Goal: Book appointment/travel/reservation

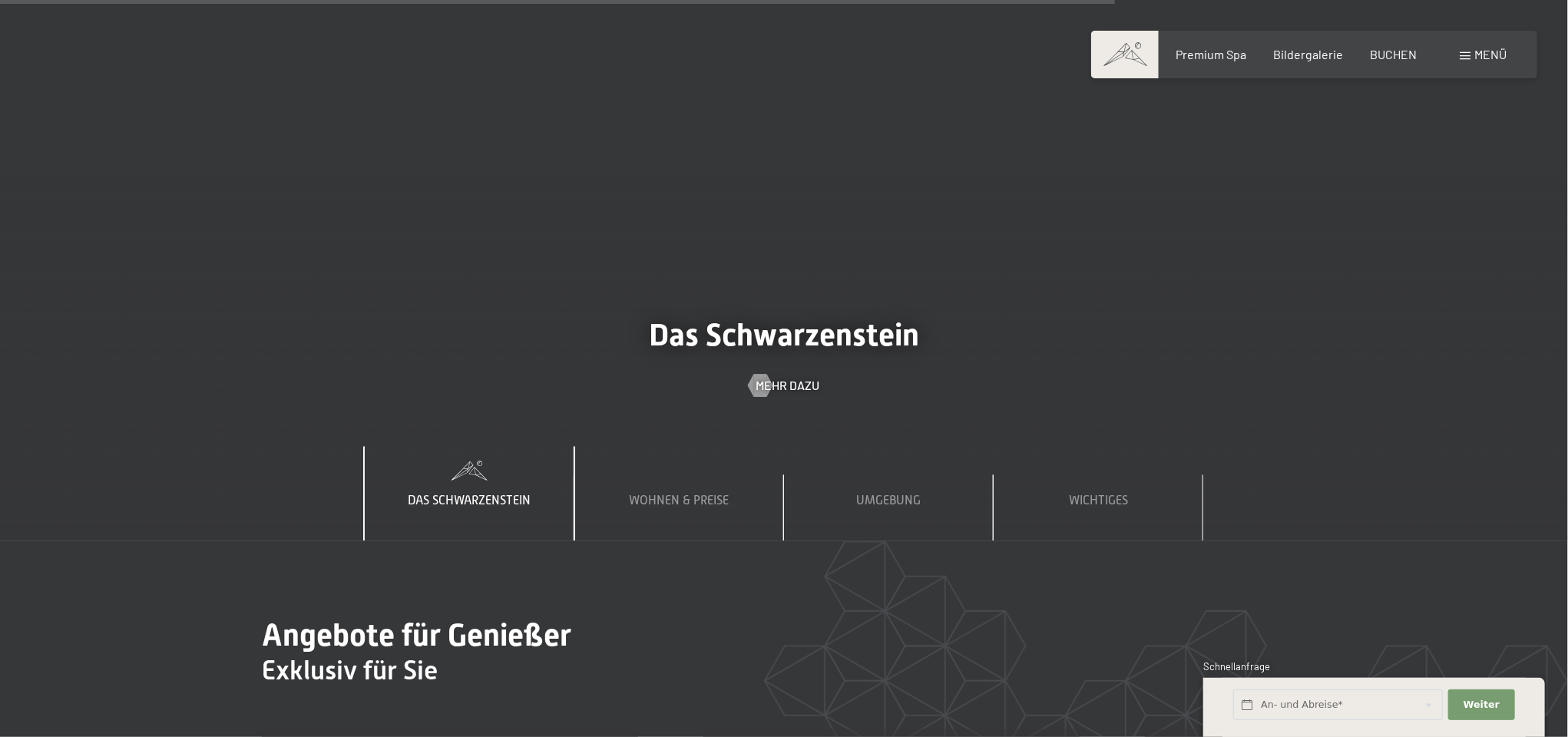
scroll to position [5756, 0]
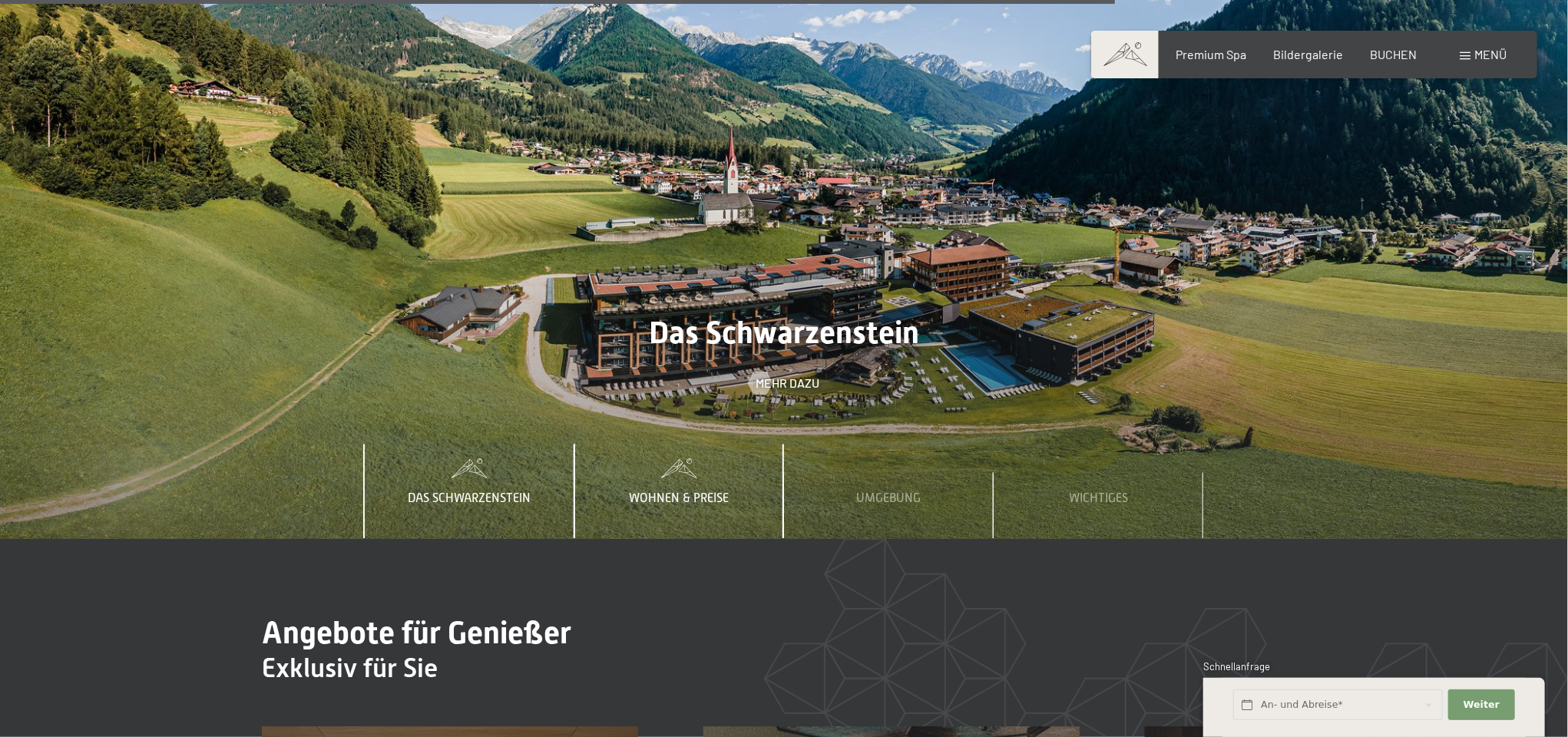
click at [685, 492] on span "Wohnen & Preise" at bounding box center [680, 498] width 100 height 14
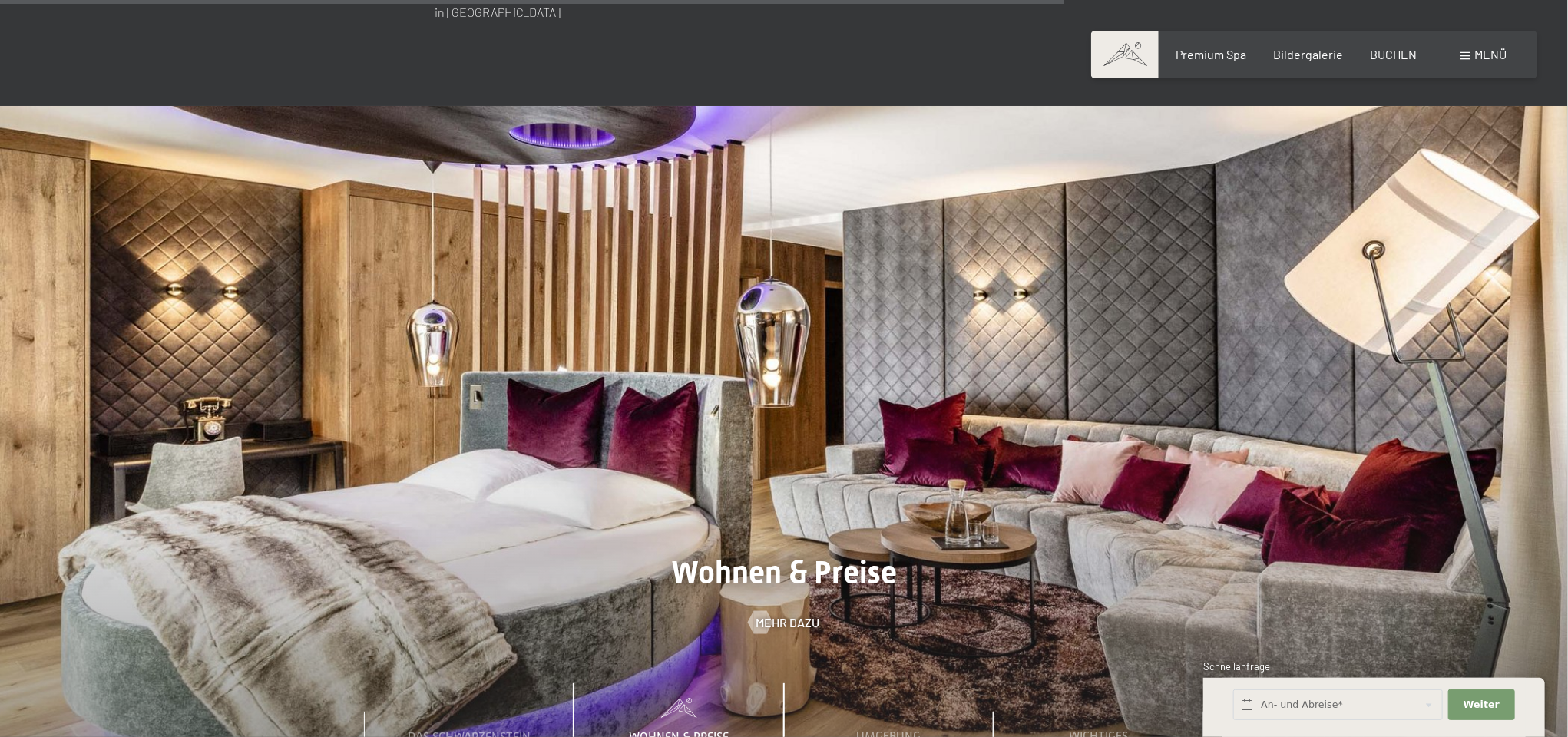
scroll to position [5526, 0]
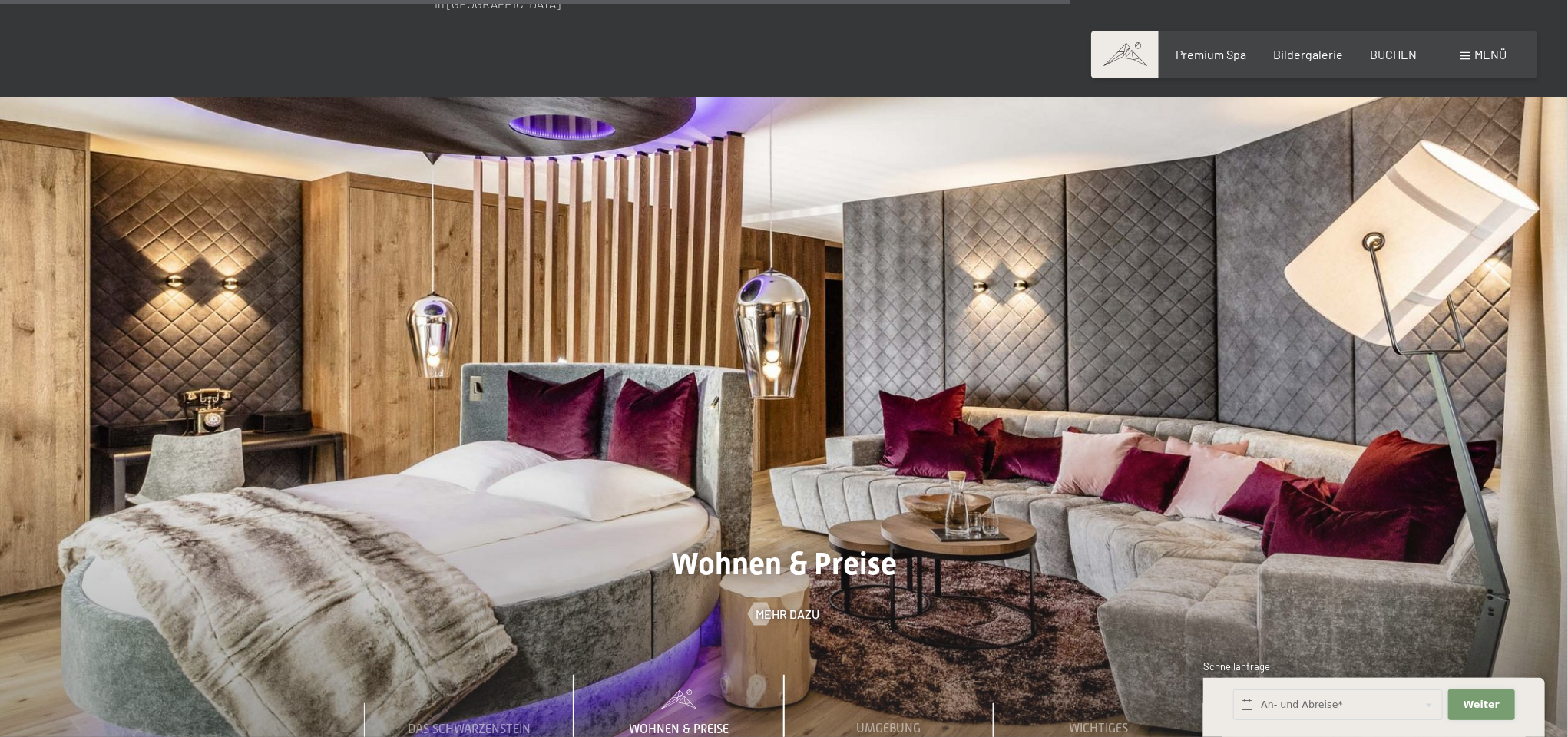
click at [1473, 707] on span "Weiter" at bounding box center [1481, 704] width 36 height 14
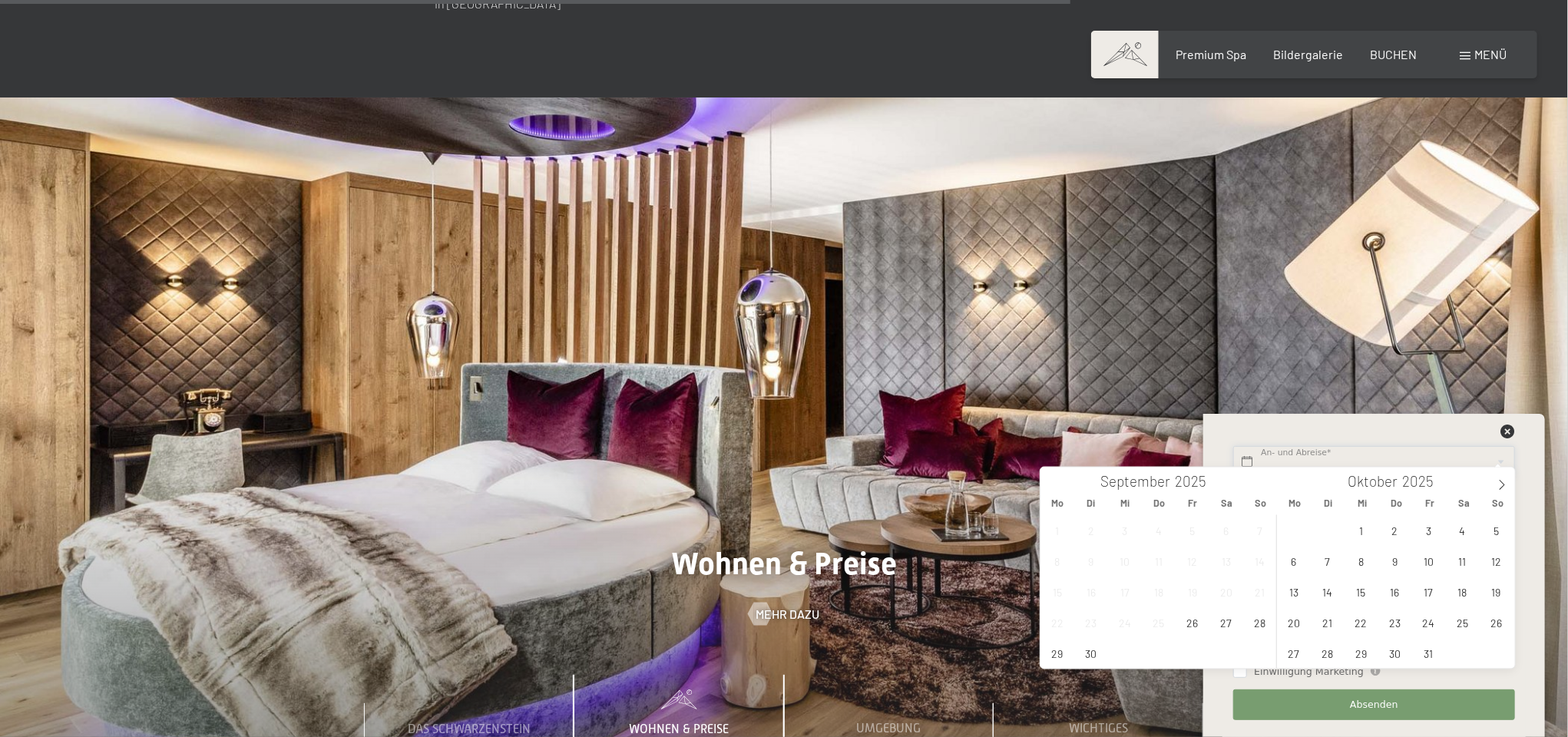
click at [1308, 461] on input "text" at bounding box center [1374, 461] width 281 height 31
click at [1429, 528] on span "3" at bounding box center [1428, 531] width 30 height 30
click at [1495, 528] on span "5" at bounding box center [1496, 531] width 30 height 30
type input "Fr. 03.10.2025 - So. 05.10.2025"
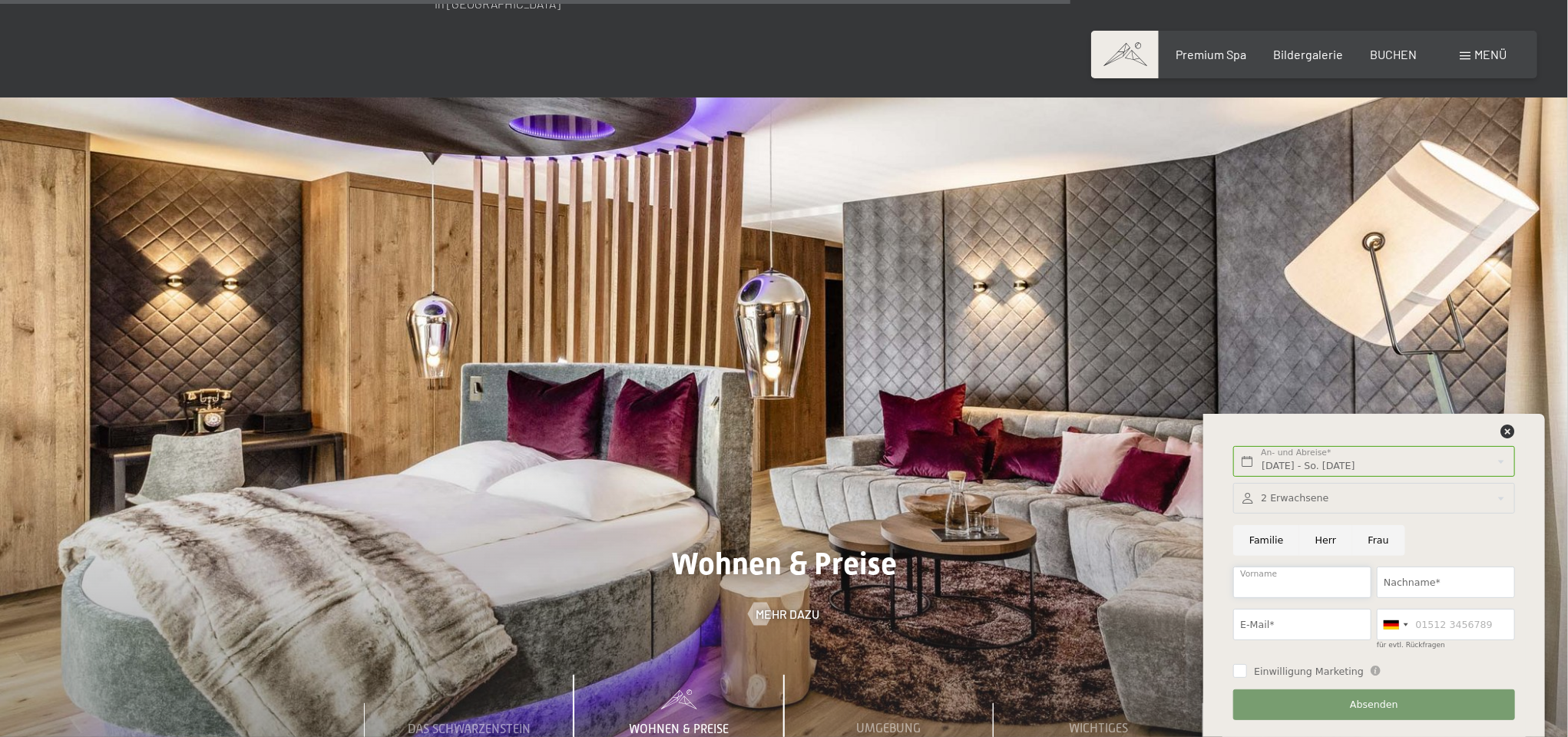
click at [1285, 589] on input "Vorname" at bounding box center [1302, 581] width 138 height 31
type input "Elfriede"
type input "Wandl"
type input "elfie.wandl@transporte-wandl.de"
type input "01728263901"
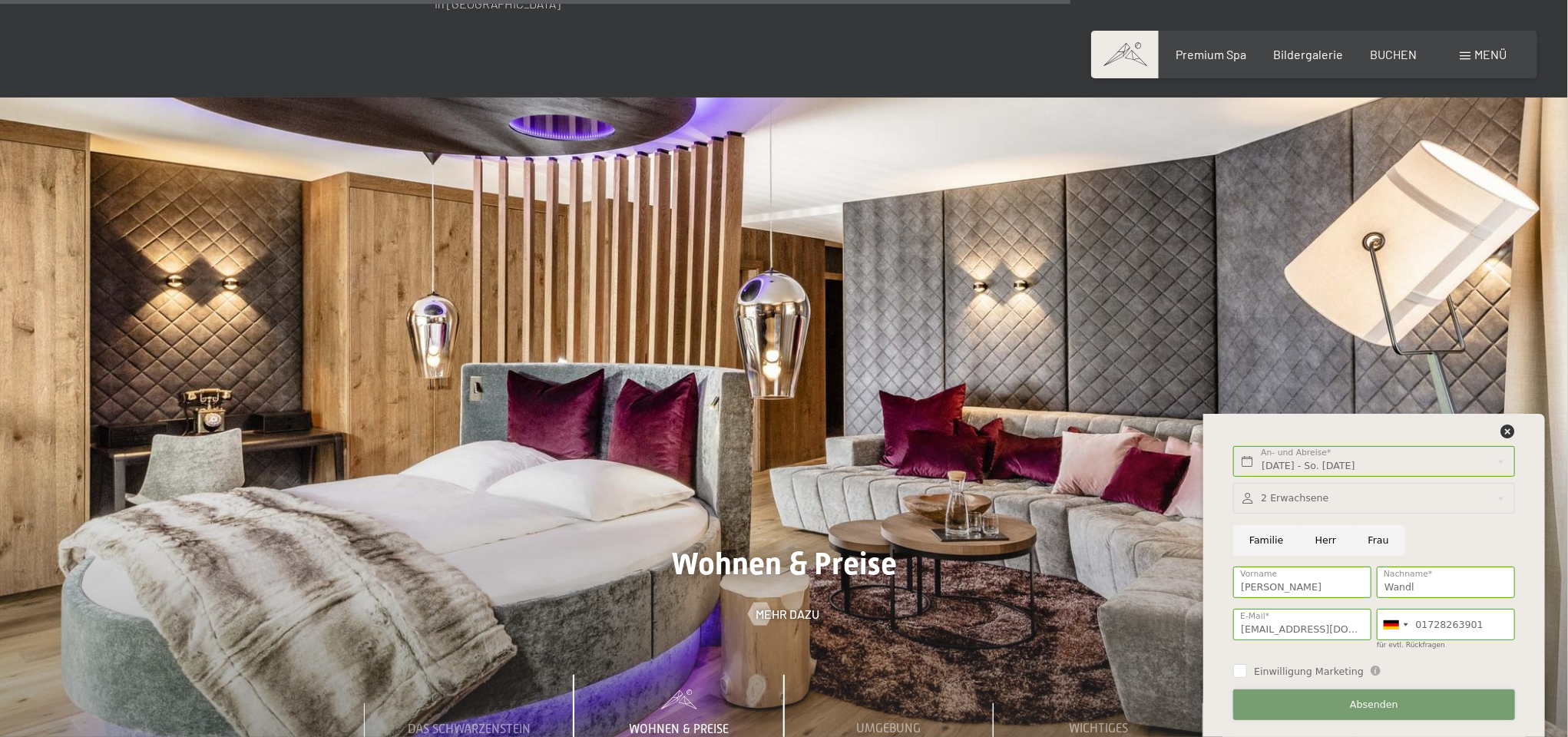
click at [1281, 702] on button "Absenden" at bounding box center [1374, 704] width 281 height 31
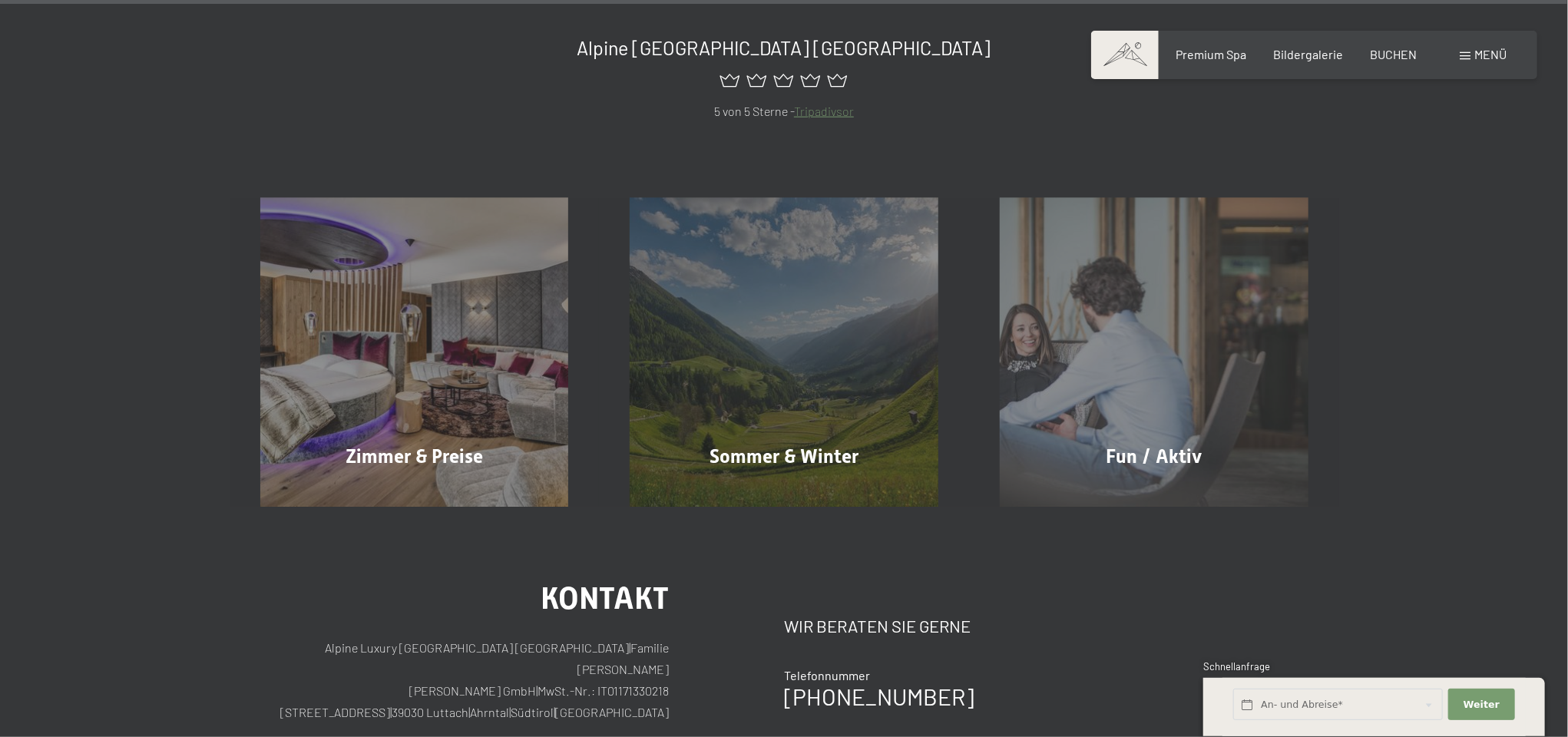
scroll to position [972, 0]
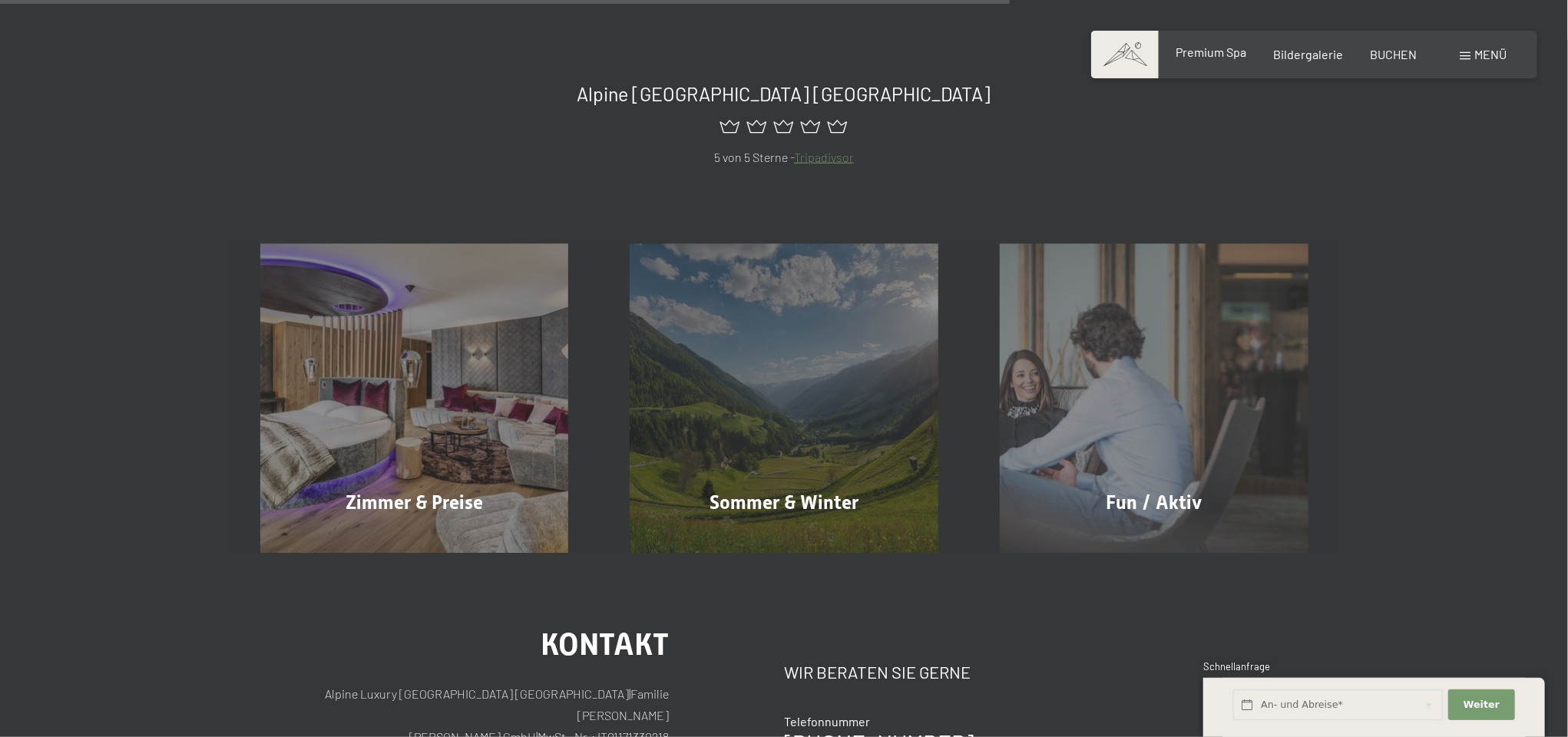
click at [1211, 51] on span "Premium Spa" at bounding box center [1210, 51] width 71 height 14
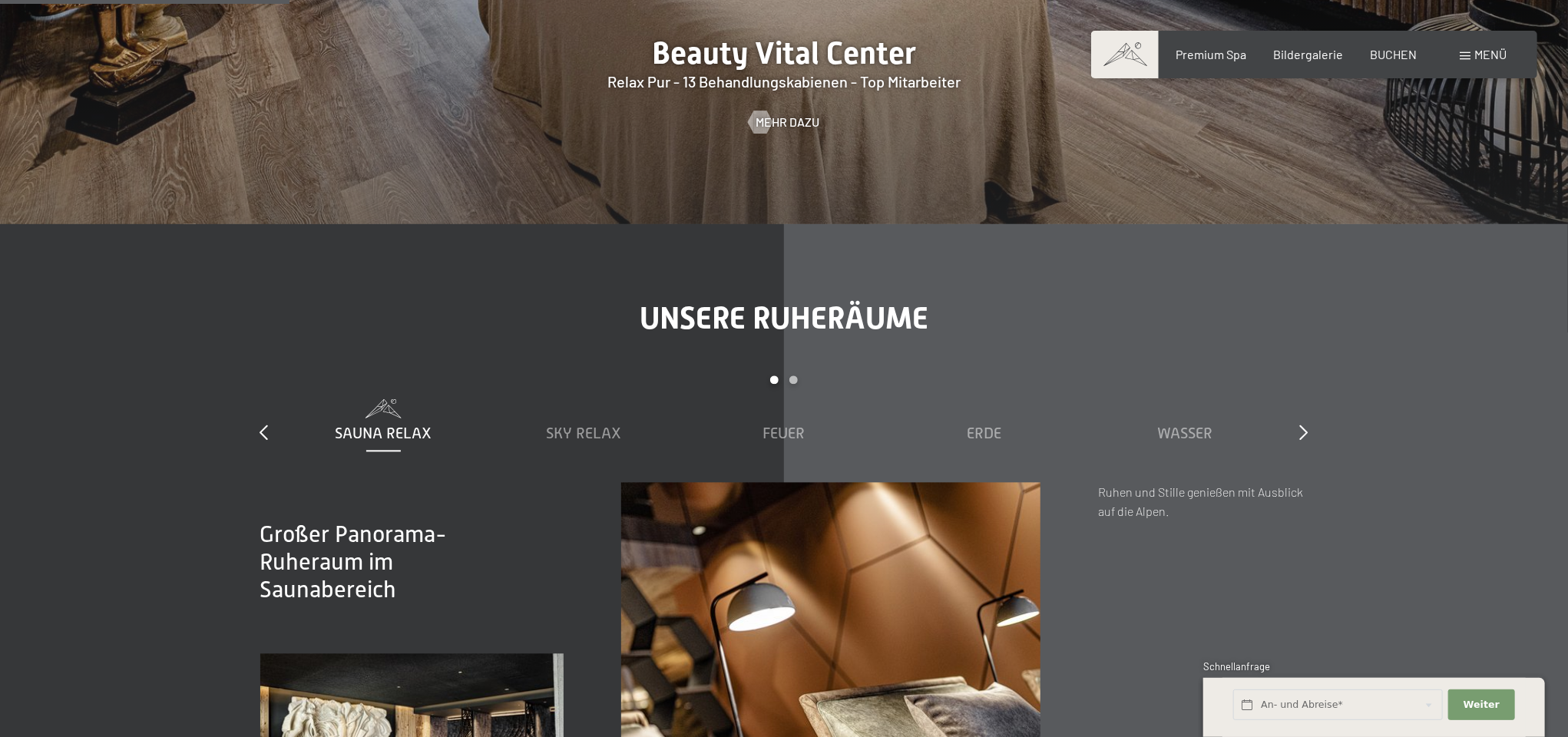
scroll to position [2149, 0]
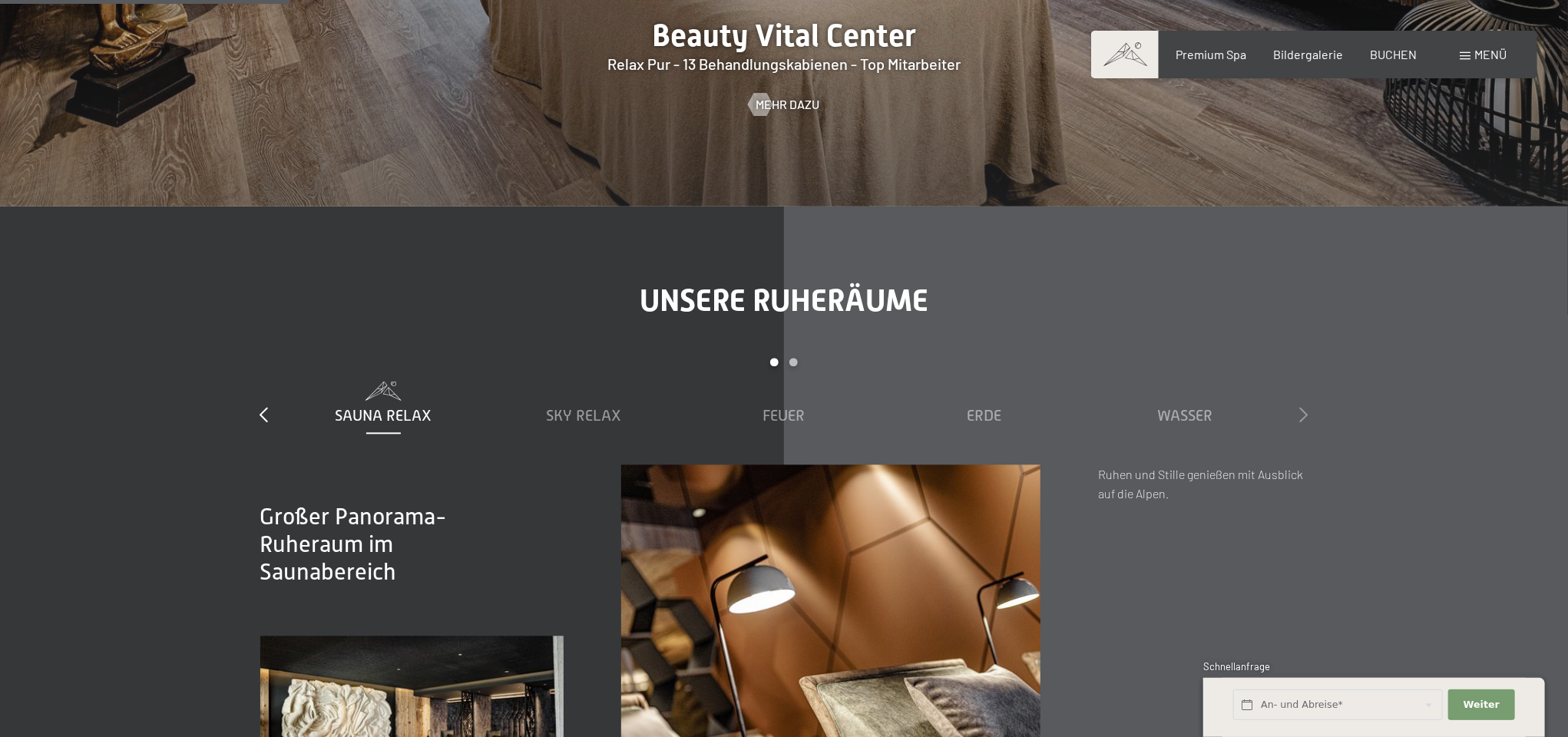
click at [1300, 413] on icon at bounding box center [1304, 414] width 8 height 15
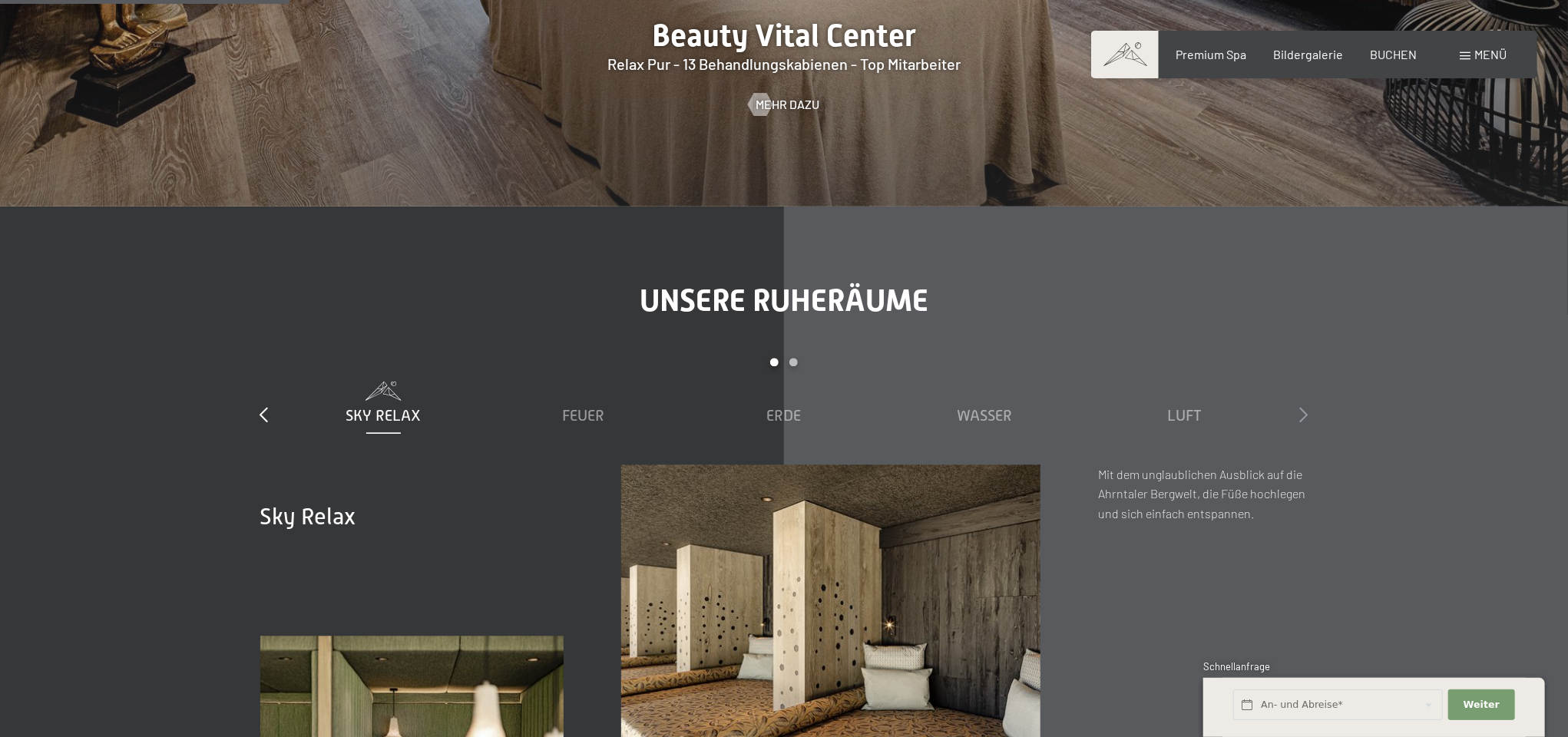
click at [1300, 413] on icon at bounding box center [1304, 414] width 8 height 15
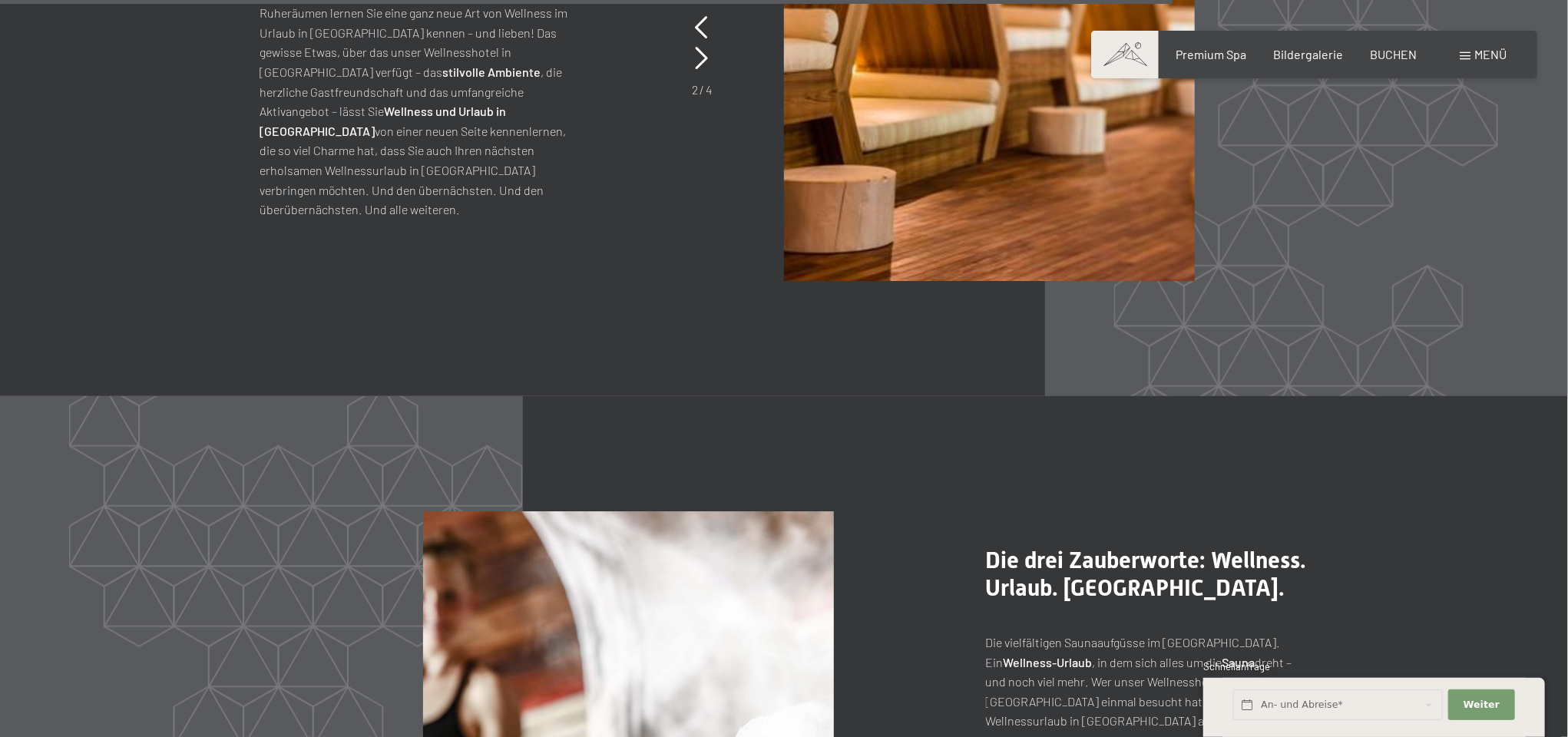
scroll to position [7292, 0]
